Goal: Information Seeking & Learning: Find specific fact

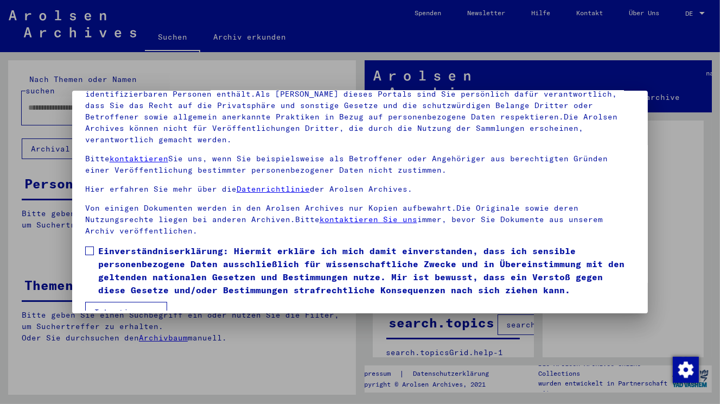
scroll to position [94, 0]
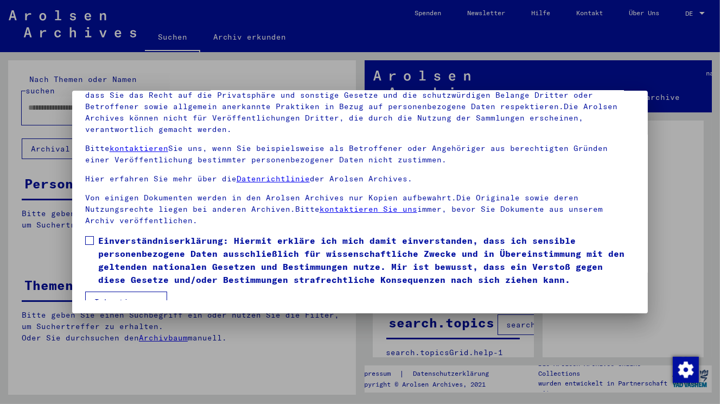
click at [138, 291] on button "Ich stimme zu" at bounding box center [126, 301] width 82 height 21
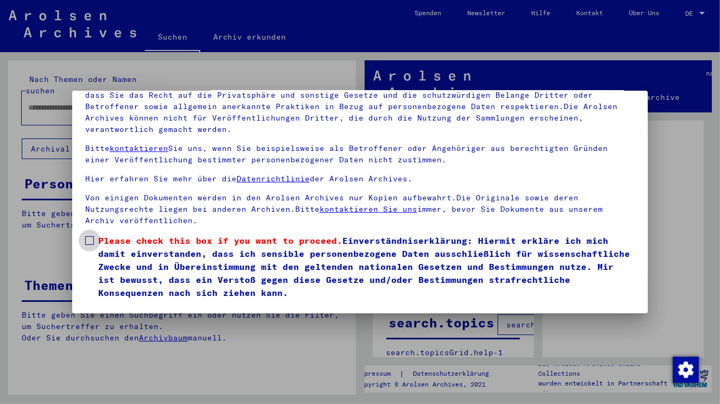
click at [88, 236] on span at bounding box center [89, 240] width 9 height 9
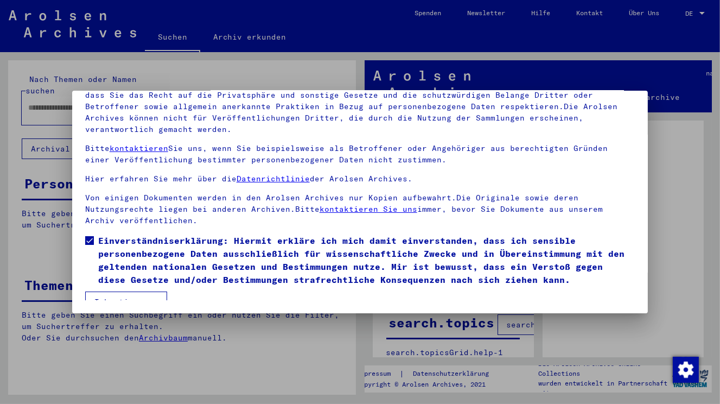
click at [119, 293] on button "Ich stimme zu" at bounding box center [126, 301] width 82 height 21
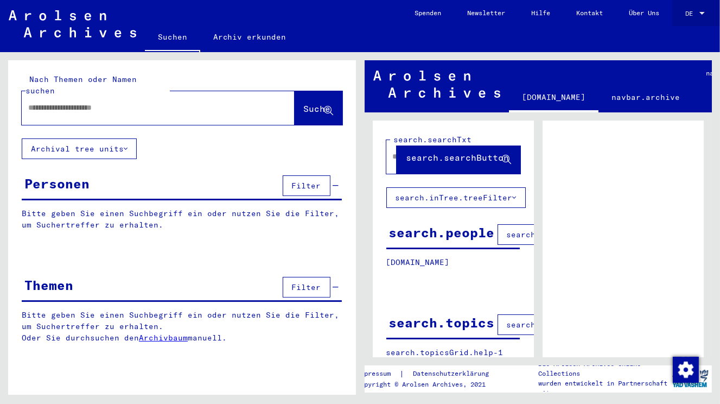
click at [705, 10] on div at bounding box center [702, 14] width 10 height 8
click at [680, 20] on span "English" at bounding box center [675, 19] width 27 height 8
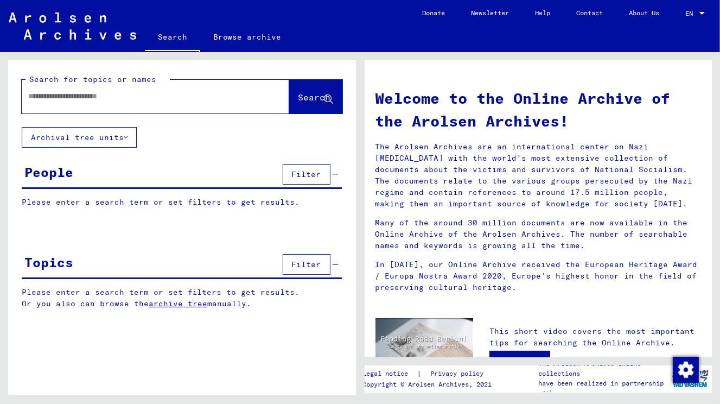
click at [134, 101] on input "text" at bounding box center [142, 96] width 229 height 11
type input "**********"
click at [308, 94] on span "Search" at bounding box center [315, 97] width 33 height 11
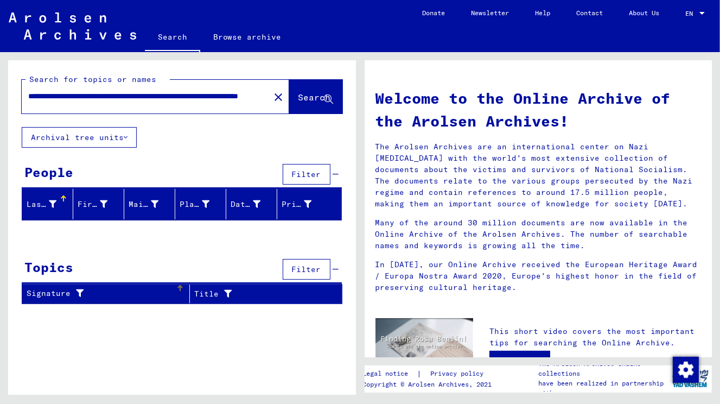
click at [164, 296] on div "Signature" at bounding box center [101, 293] width 149 height 11
click at [130, 137] on button "Archival tree units" at bounding box center [79, 137] width 115 height 21
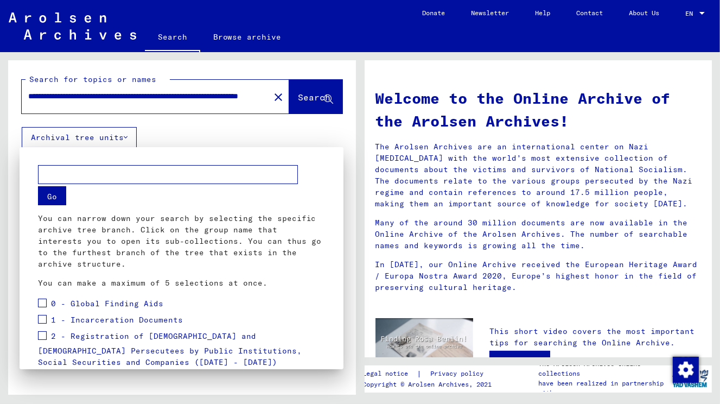
click at [43, 303] on span at bounding box center [42, 303] width 9 height 9
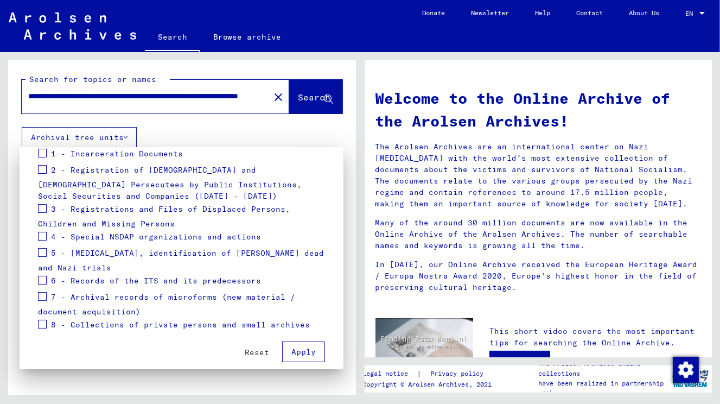
scroll to position [176, 0]
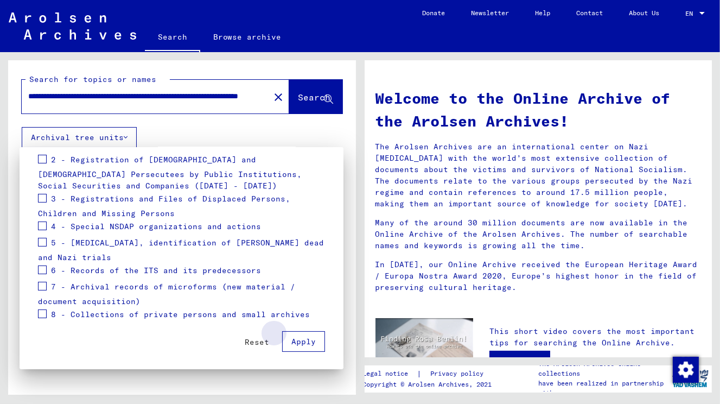
click at [299, 337] on span "Apply" at bounding box center [303, 342] width 24 height 10
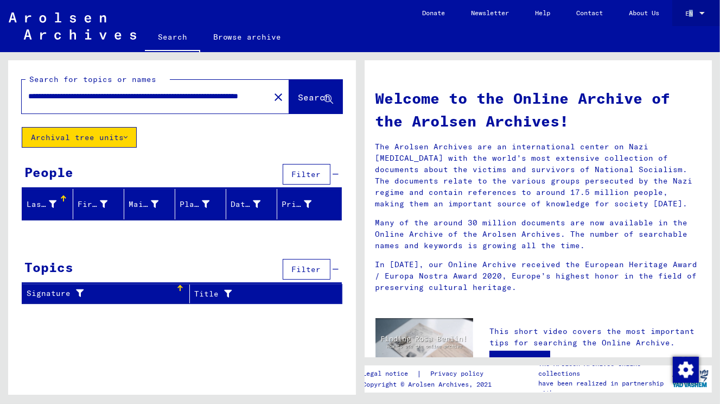
click at [700, 10] on div "EN EN" at bounding box center [697, 11] width 22 height 18
click at [700, 10] on span "English" at bounding box center [684, 20] width 44 height 20
